Goal: Check status: Check status

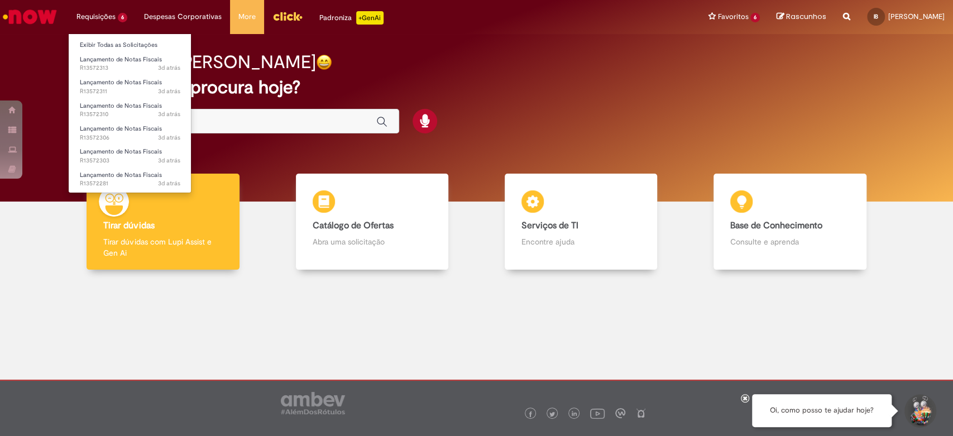
click at [93, 2] on li "Requisições 6 Exibir Todas as Solicitações Lançamento de Notas Fiscais 3d atrás…" at bounding box center [102, 17] width 68 height 34
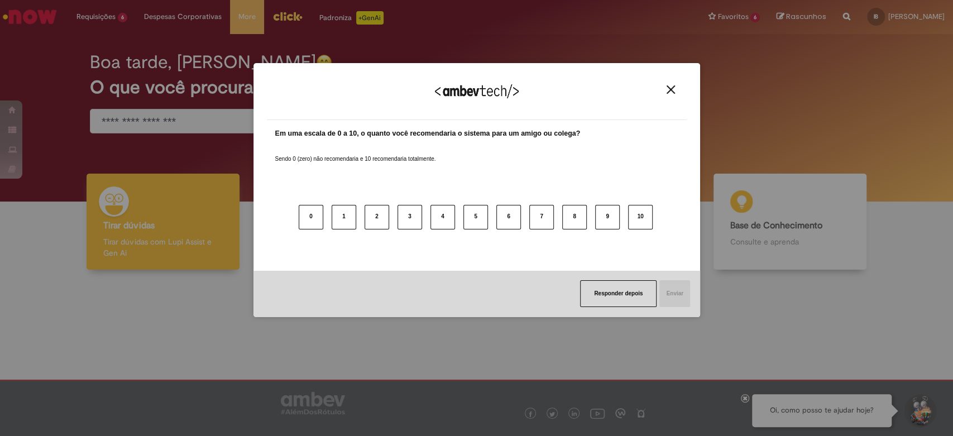
click at [667, 90] on img "Close" at bounding box center [671, 89] width 8 height 8
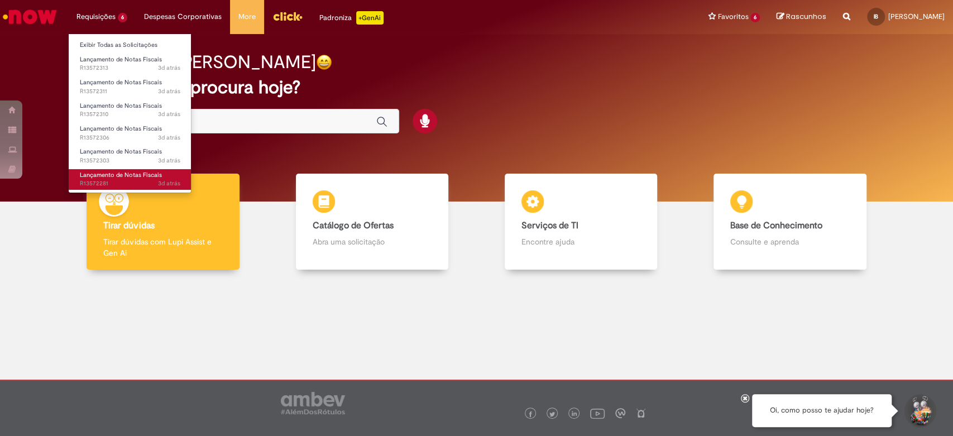
click at [121, 179] on link "Lançamento de Notas Fiscais 3d atrás 3 dias atrás R13572281" at bounding box center [130, 179] width 123 height 21
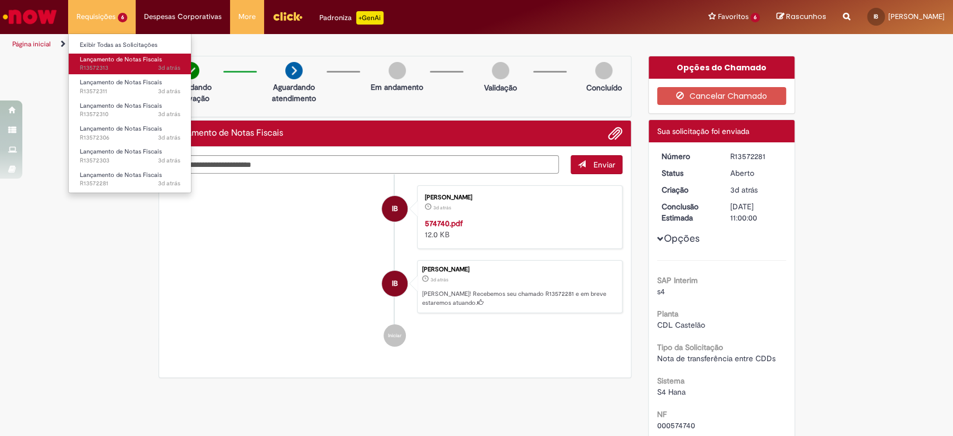
click at [136, 66] on span "3d atrás 3 dias atrás R13572313" at bounding box center [130, 68] width 101 height 9
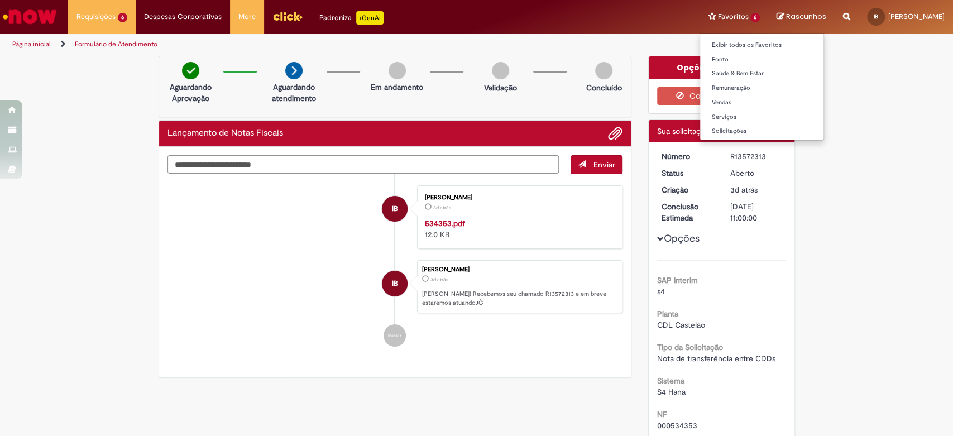
click at [700, 17] on li "Favoritos 6 Exibir todos os Favoritos [GEOGRAPHIC_DATA] Saúde & Bem Estar Remun…" at bounding box center [734, 17] width 69 height 34
click at [725, 45] on link "Exibir todos os Favoritos" at bounding box center [761, 45] width 123 height 12
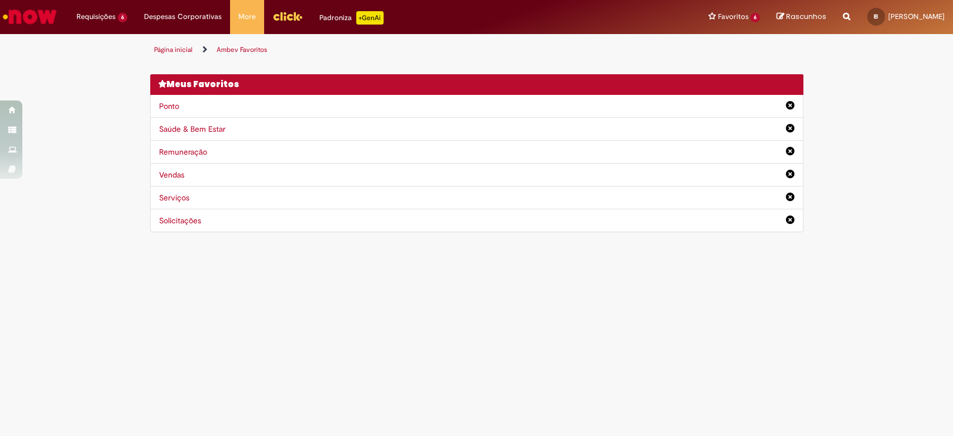
click at [402, 303] on main "Ambev Favoritos Página inicial Ambev Favoritos Você não tem nenhum favoritos De…" at bounding box center [476, 235] width 953 height 402
